Goal: Find specific page/section

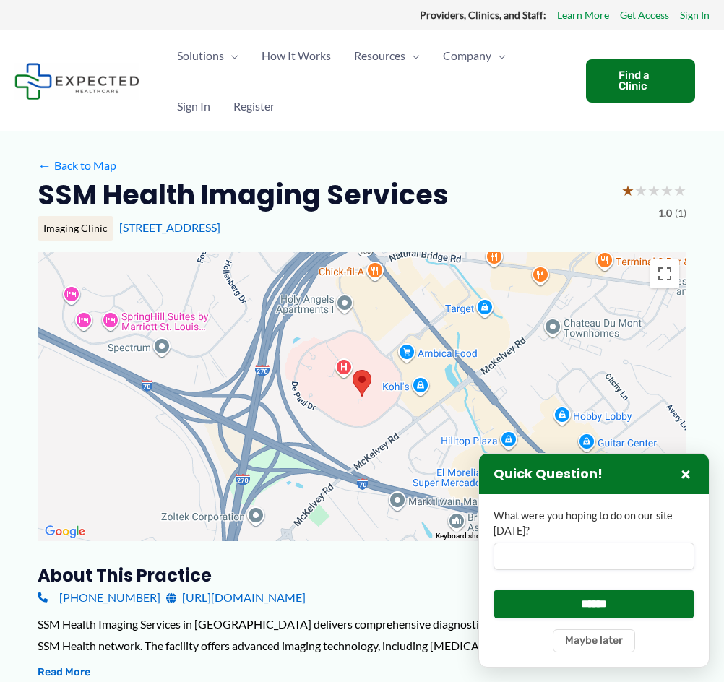
click at [251, 189] on h2 "SSM Health Imaging Services" at bounding box center [243, 194] width 411 height 35
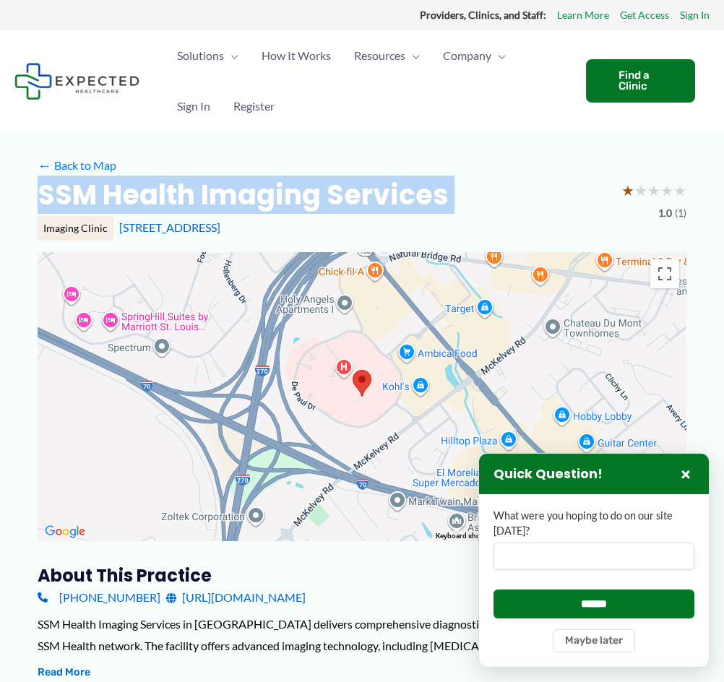
click at [251, 189] on h2 "SSM Health Imaging Services" at bounding box center [243, 194] width 411 height 35
copy div "SSM Health Imaging Services"
click at [238, 190] on h2 "SSM Health Imaging Services" at bounding box center [243, 194] width 411 height 35
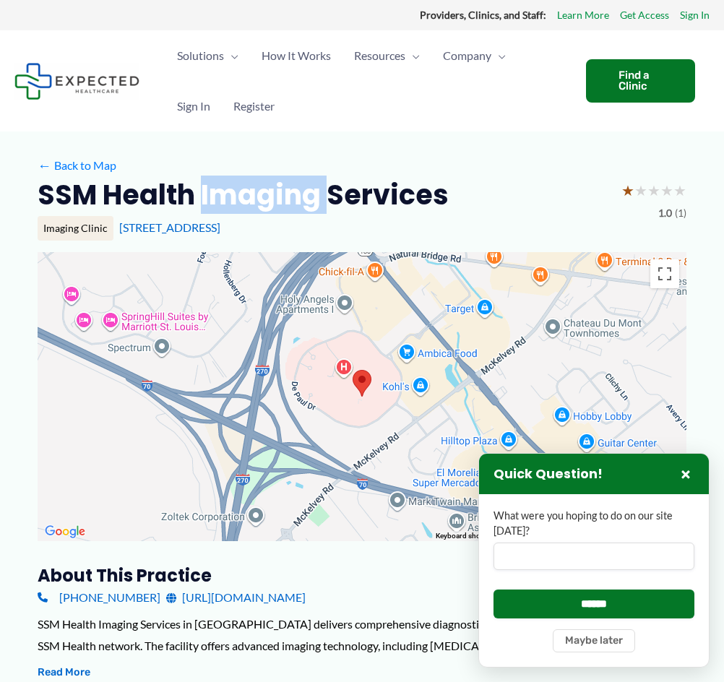
click at [238, 190] on h2 "SSM Health Imaging Services" at bounding box center [243, 194] width 411 height 35
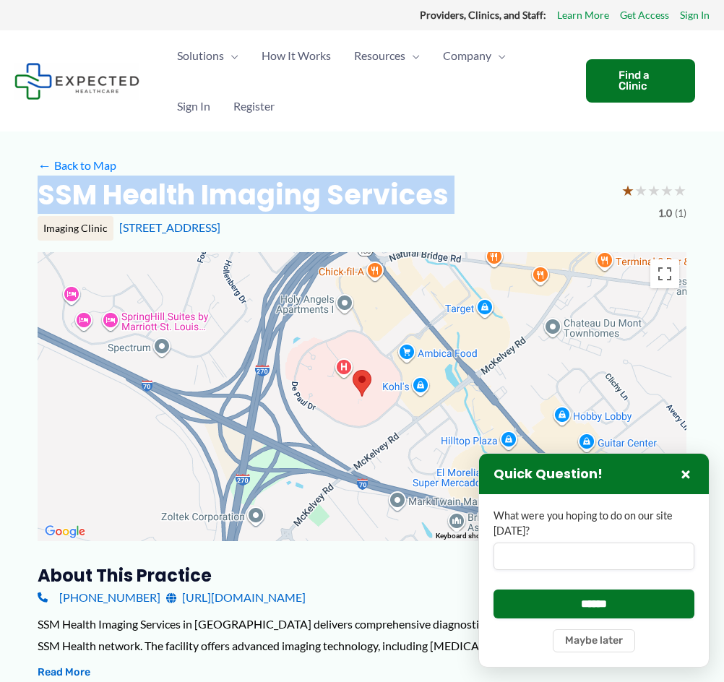
click at [238, 190] on h2 "SSM Health Imaging Services" at bounding box center [243, 194] width 411 height 35
click at [242, 189] on h2 "SSM Health Imaging Services" at bounding box center [243, 194] width 411 height 35
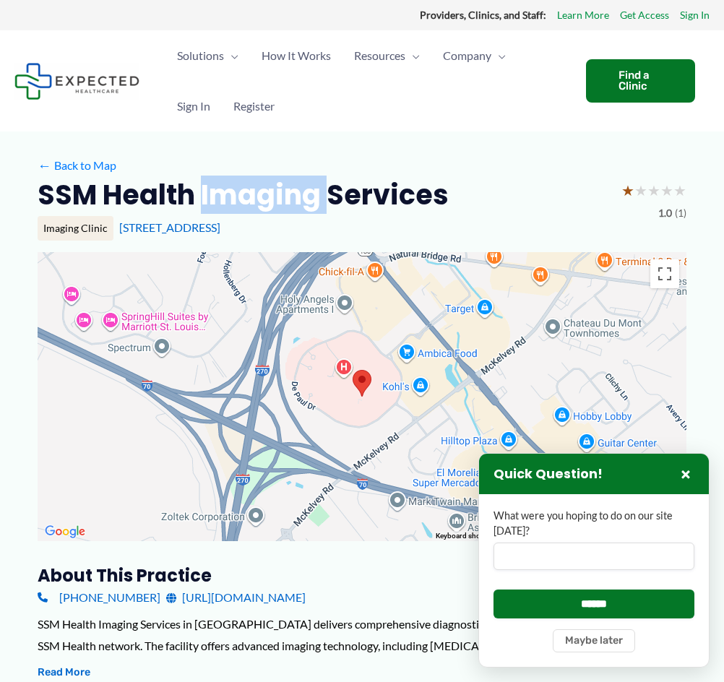
click at [242, 189] on h2 "SSM Health Imaging Services" at bounding box center [243, 194] width 411 height 35
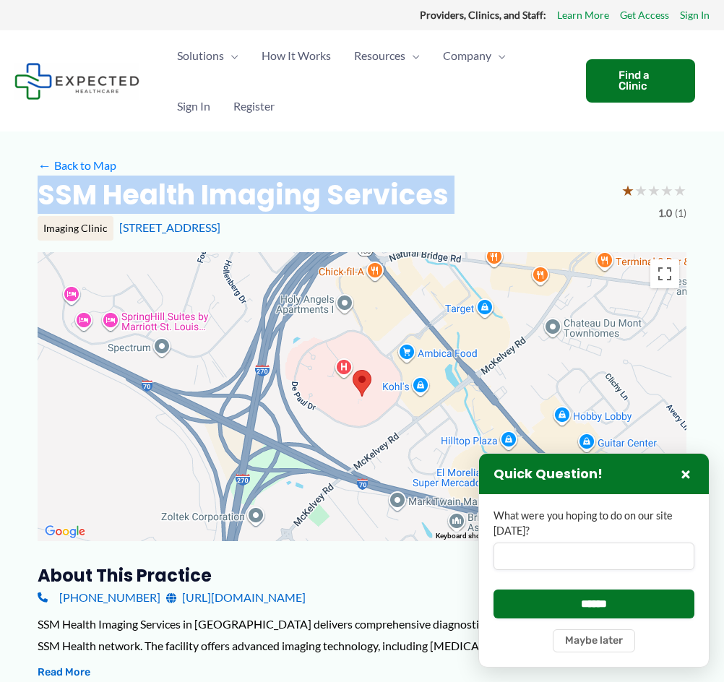
click at [242, 189] on h2 "SSM Health Imaging Services" at bounding box center [243, 194] width 411 height 35
